Goal: Check status: Check status

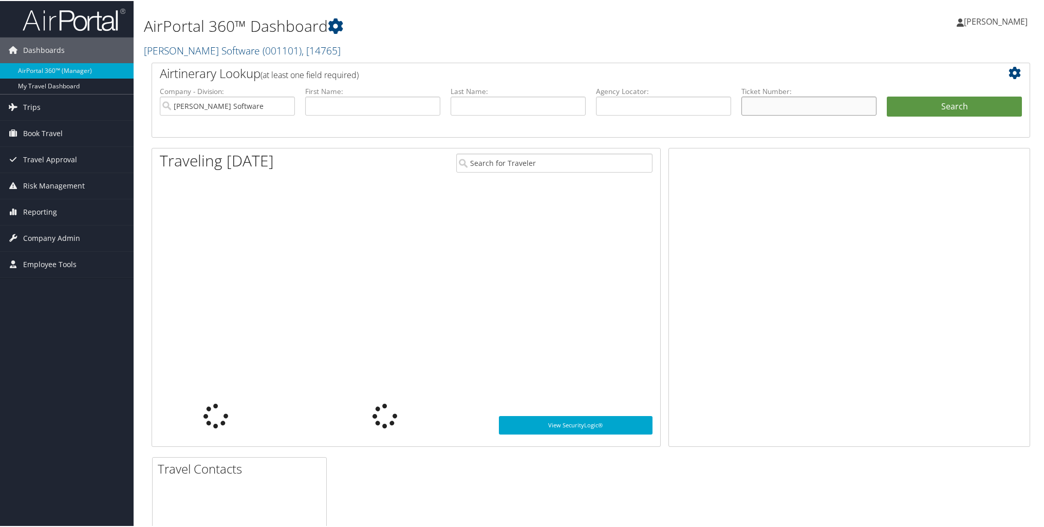
click at [752, 108] on input "text" at bounding box center [808, 105] width 135 height 19
paste input "0067310346097"
type input "0067310346097"
click at [935, 109] on button "Search" at bounding box center [954, 106] width 135 height 21
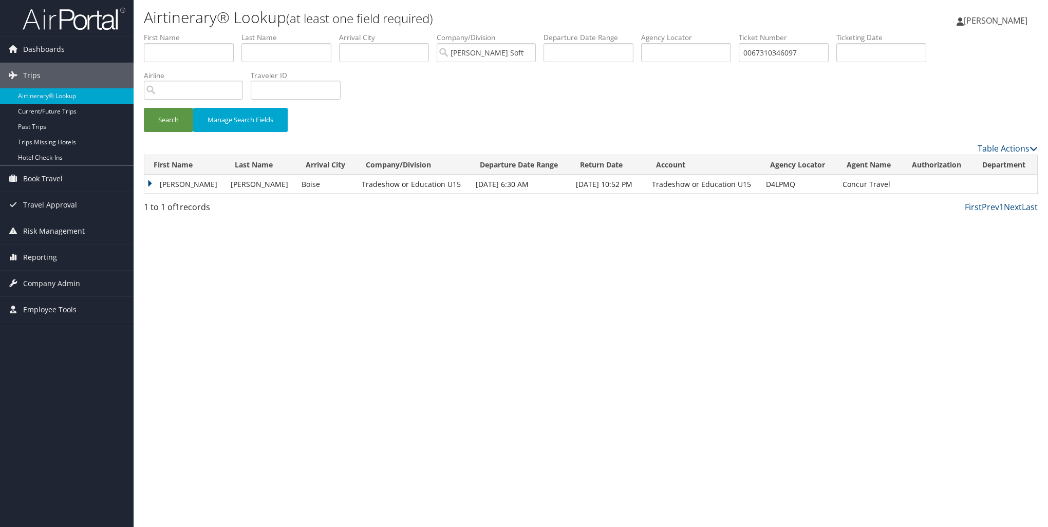
click at [150, 186] on td "JACOB EVAN" at bounding box center [184, 184] width 81 height 18
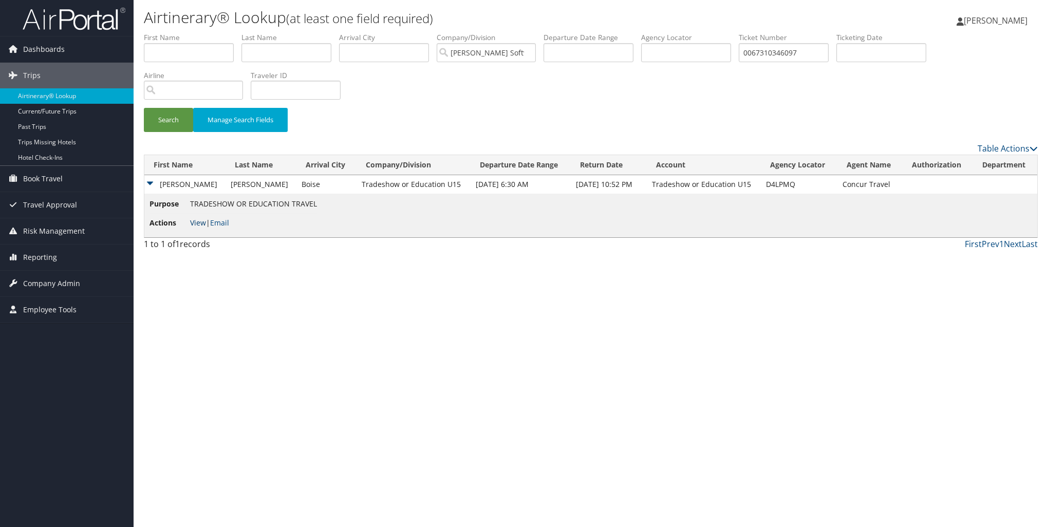
click at [199, 221] on link "View" at bounding box center [198, 223] width 16 height 10
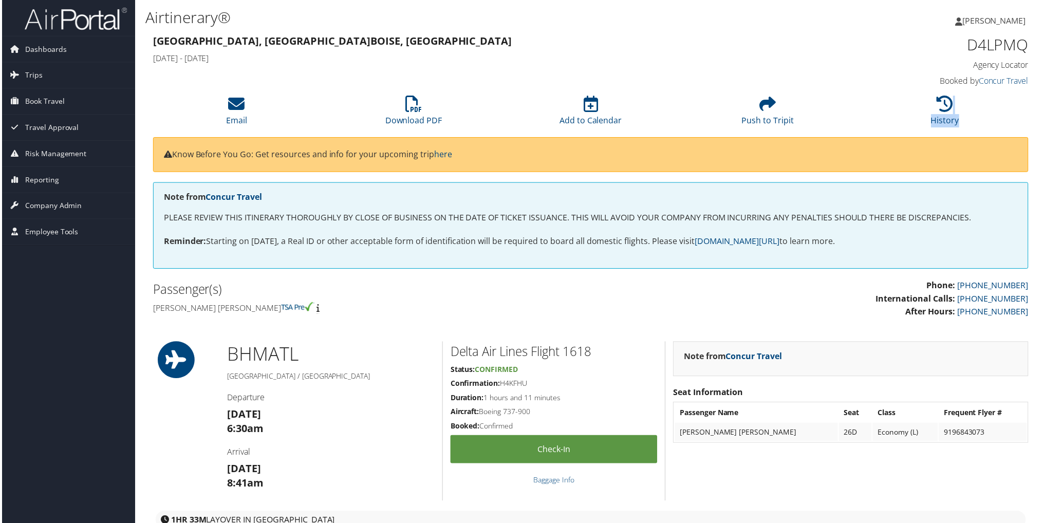
scroll to position [0, 5]
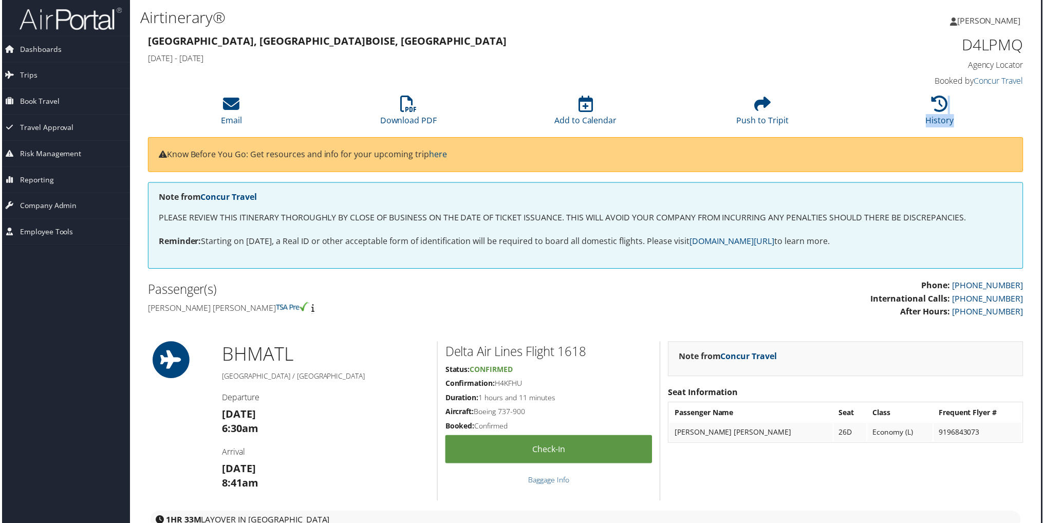
drag, startPoint x: 1044, startPoint y: 110, endPoint x: 1055, endPoint y: 258, distance: 149.0
click at [1043, 258] on html "Menu Dashboards ► AirPortal 360™ (Manager) My Travel Dashboard Trips ► Airtiner…" at bounding box center [519, 263] width 1048 height 527
click at [783, 82] on div "Birmingham, AL Boise, ID Tue 09 Sep 2025 - Fri 12 Sep 2025 D4LPMQ Agency Locato…" at bounding box center [586, 61] width 894 height 59
click at [871, 46] on h1 "D4LPMQ" at bounding box center [921, 45] width 208 height 22
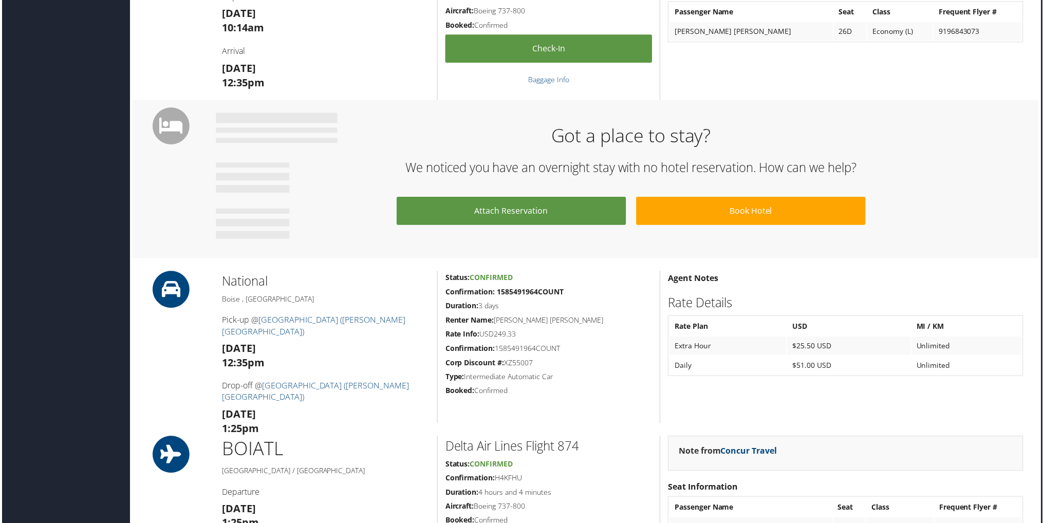
scroll to position [585, 5]
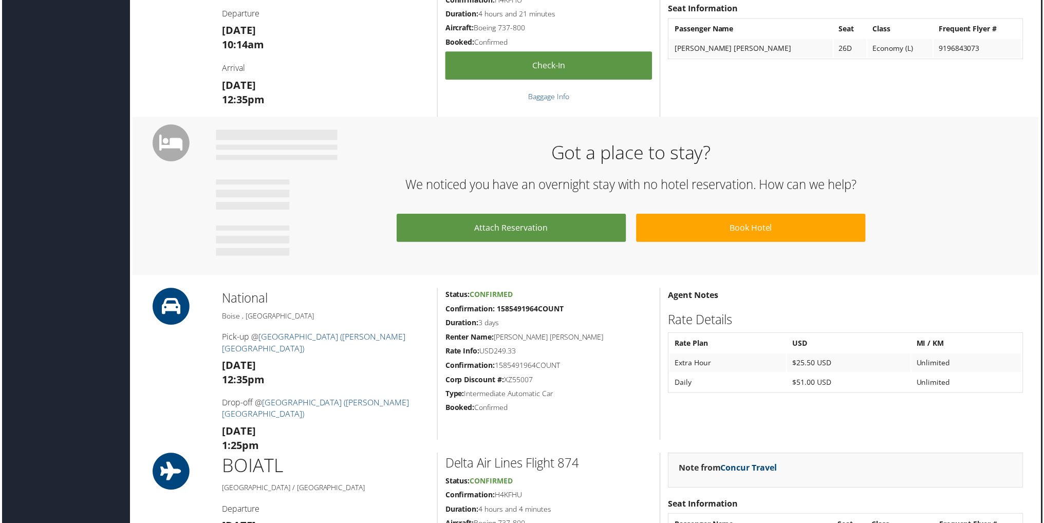
click at [282, 177] on h2 "We noticed you have an overnight stay with no hotel reservation. How can we hel…" at bounding box center [631, 185] width 819 height 17
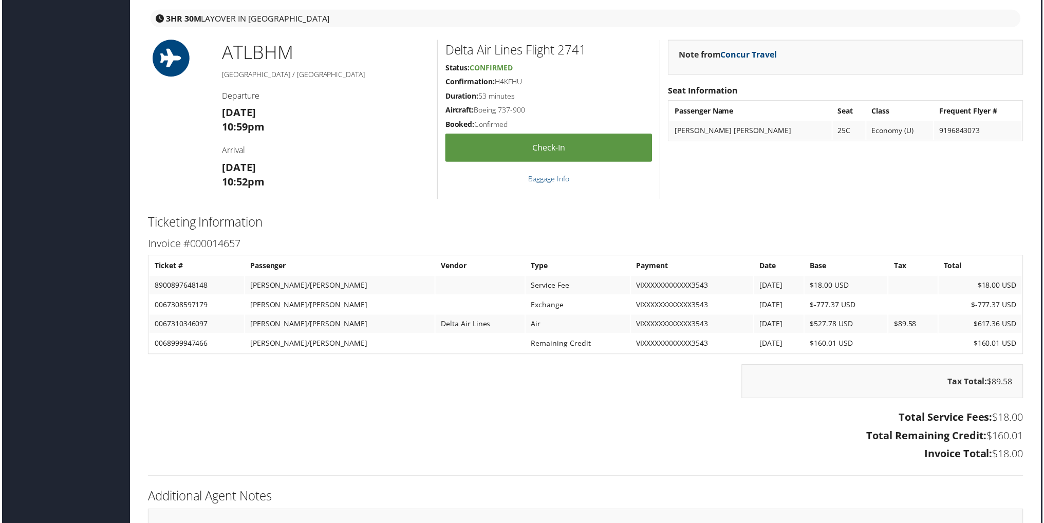
scroll to position [1198, 5]
